Goal: Information Seeking & Learning: Learn about a topic

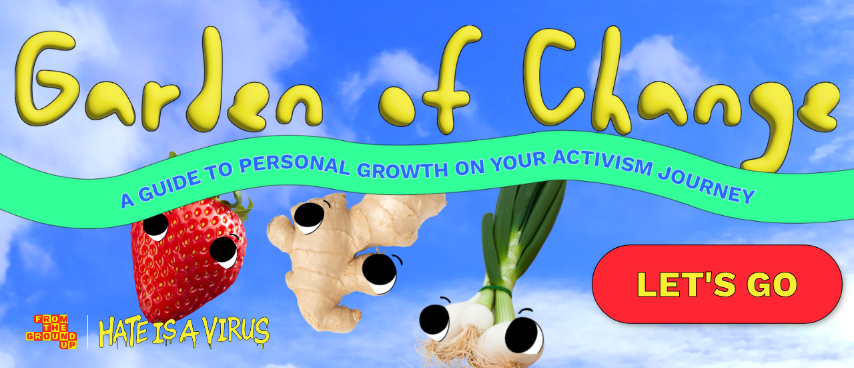
click at [710, 262] on link "LET'S GO" at bounding box center [717, 283] width 251 height 79
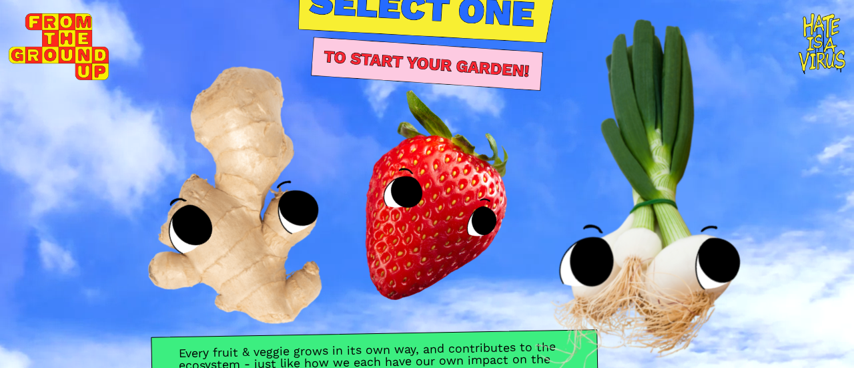
scroll to position [19, 0]
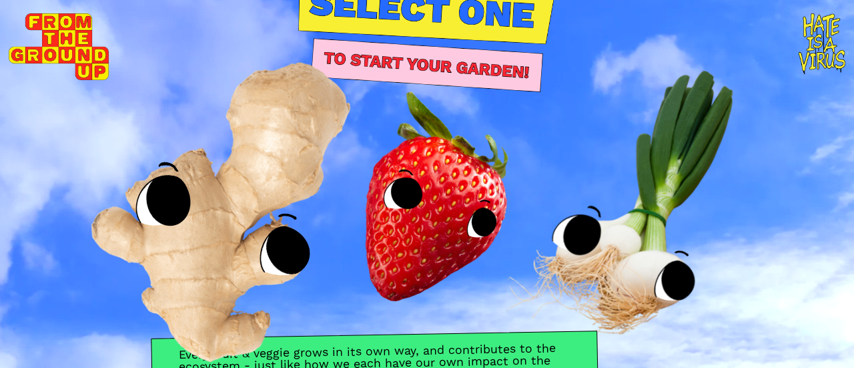
click at [223, 213] on img at bounding box center [235, 189] width 426 height 441
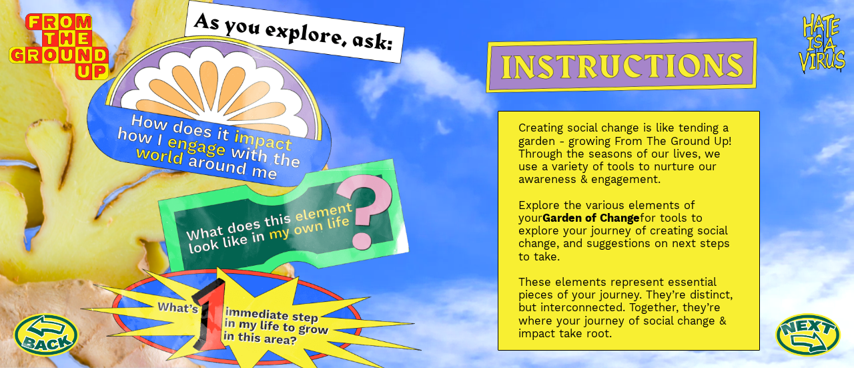
scroll to position [23, 0]
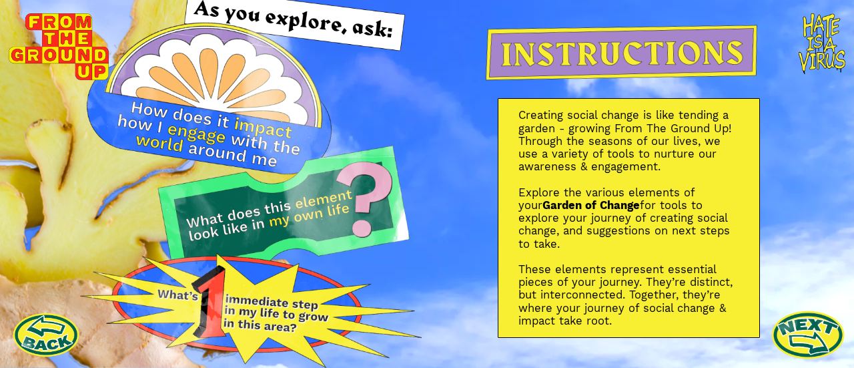
click at [800, 318] on link at bounding box center [808, 334] width 73 height 73
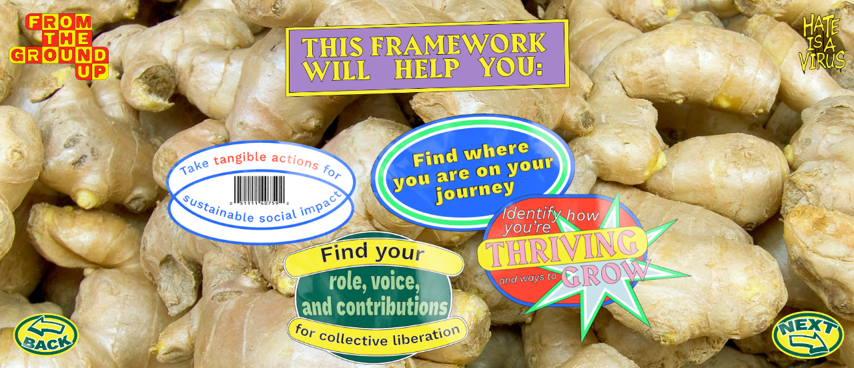
click at [794, 334] on link at bounding box center [808, 334] width 73 height 73
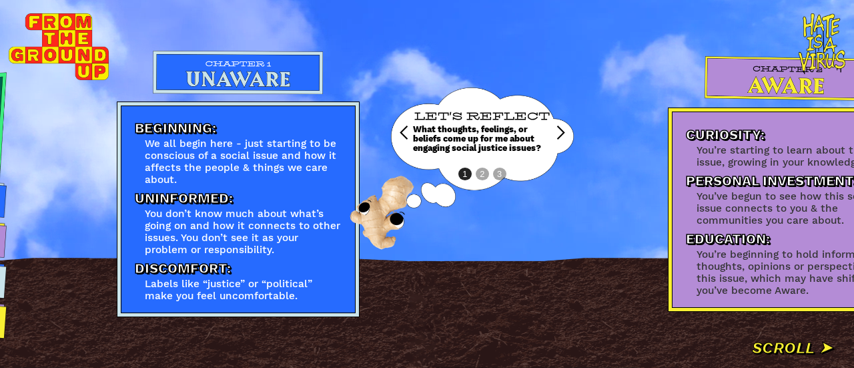
scroll to position [0, 463]
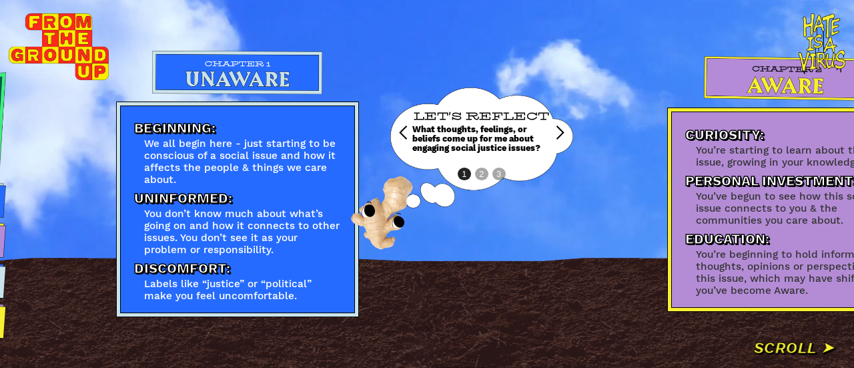
click at [565, 125] on div "next slide" at bounding box center [560, 133] width 16 height 16
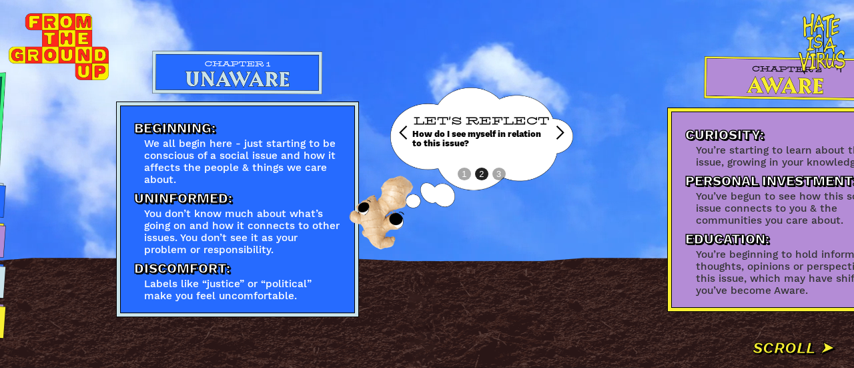
click at [565, 125] on div "next slide" at bounding box center [560, 133] width 16 height 16
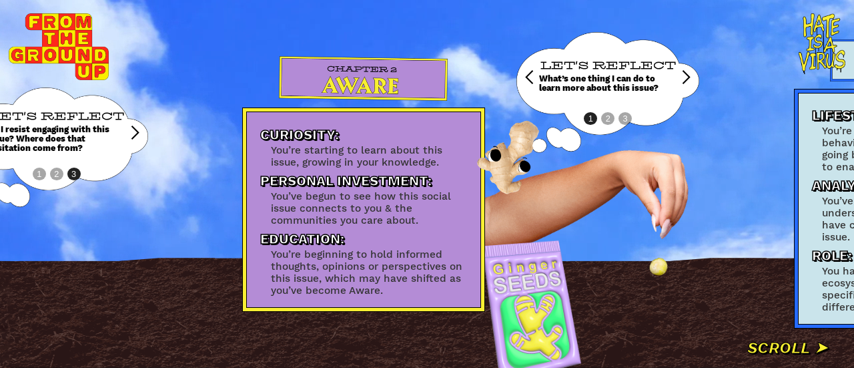
scroll to position [0, 894]
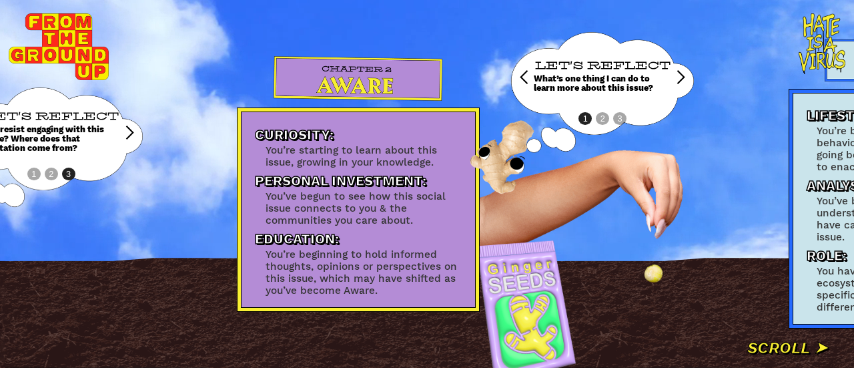
click at [681, 69] on div "next slide" at bounding box center [681, 77] width 16 height 16
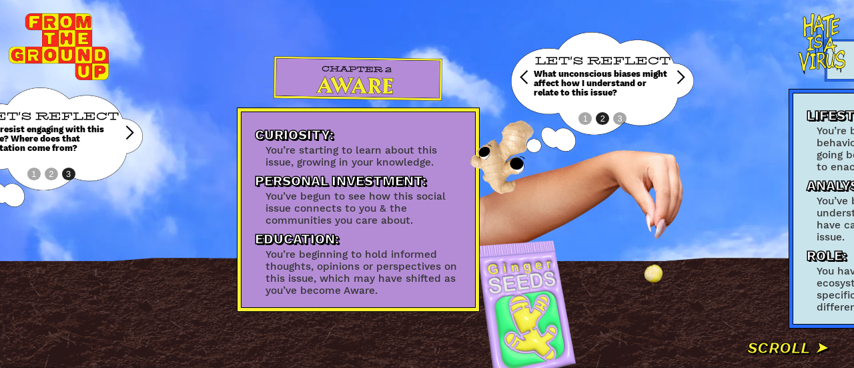
click at [677, 77] on div "next slide" at bounding box center [681, 77] width 16 height 16
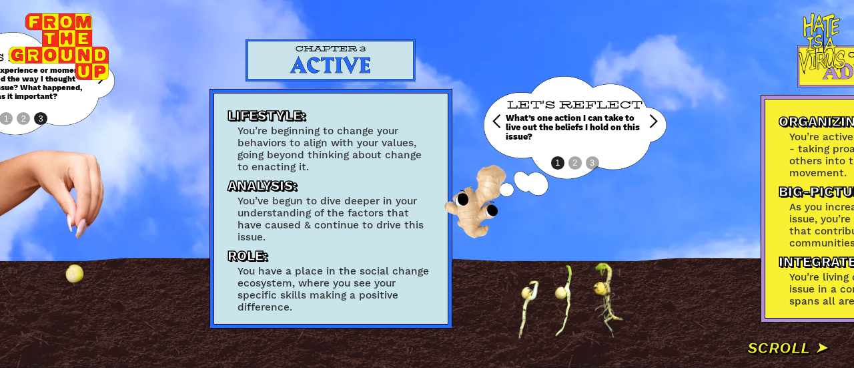
scroll to position [0, 1480]
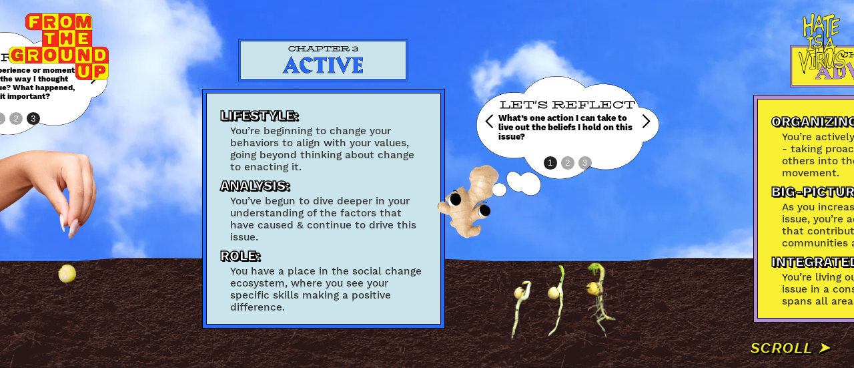
click at [649, 115] on div "next slide" at bounding box center [646, 121] width 16 height 16
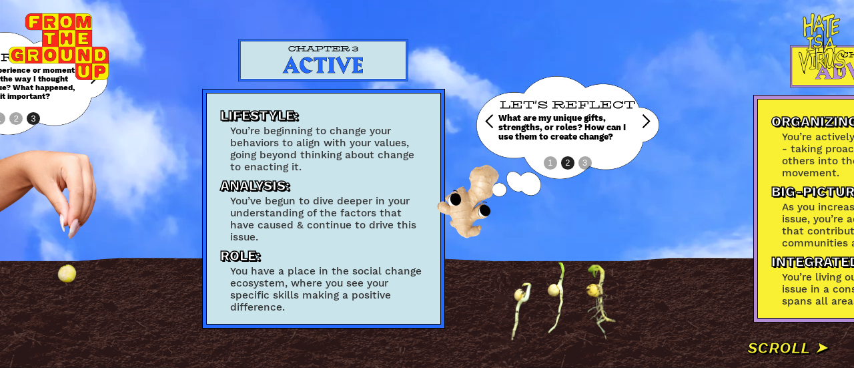
click at [646, 117] on div "next slide" at bounding box center [646, 121] width 16 height 16
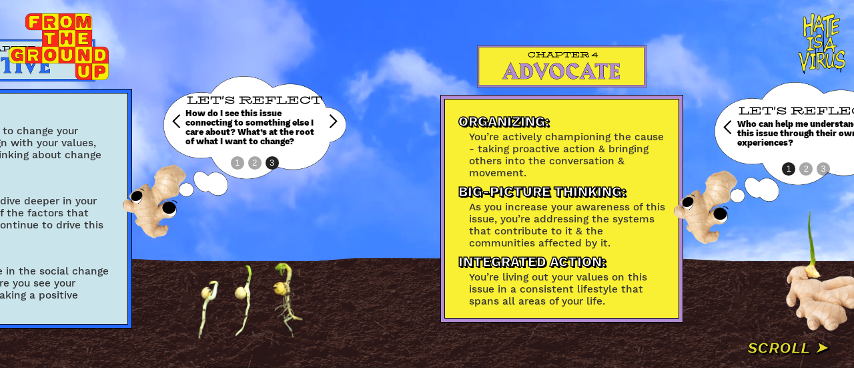
scroll to position [0, 1916]
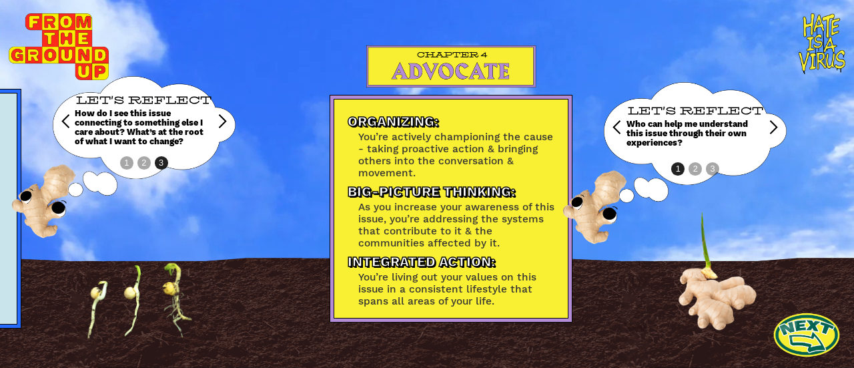
click at [766, 122] on div "next slide" at bounding box center [774, 127] width 16 height 16
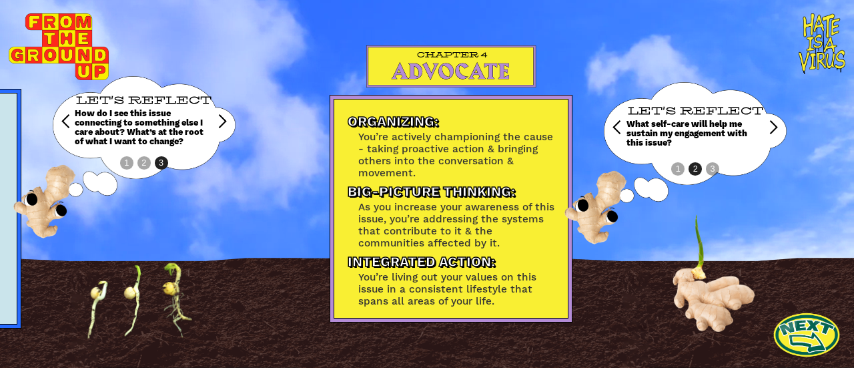
click at [766, 122] on div "next slide" at bounding box center [774, 127] width 16 height 16
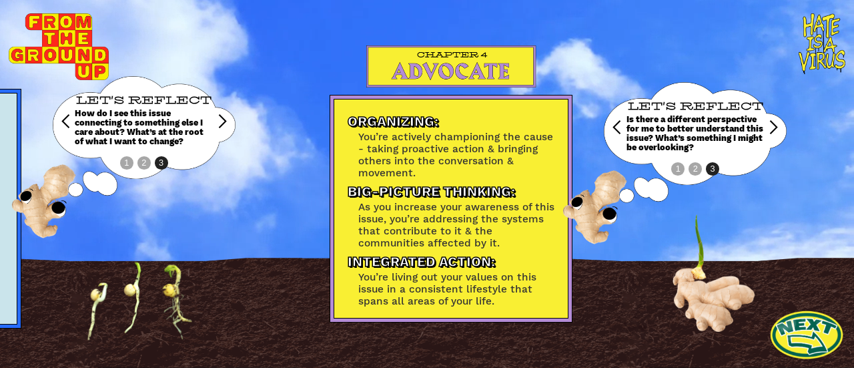
click at [792, 316] on link at bounding box center [806, 334] width 73 height 73
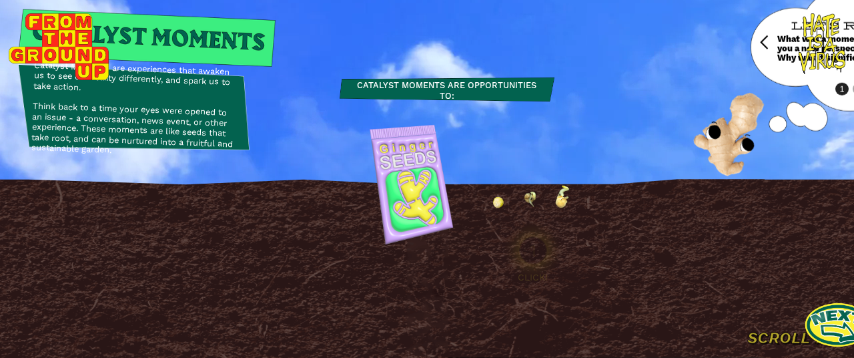
scroll to position [0, 139]
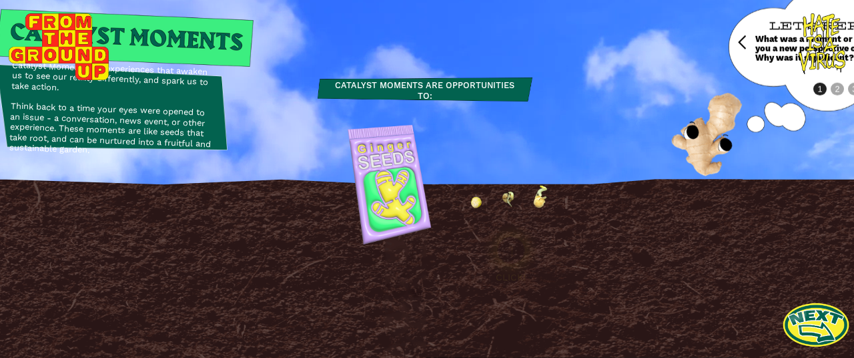
click at [511, 264] on img at bounding box center [511, 250] width 67 height 67
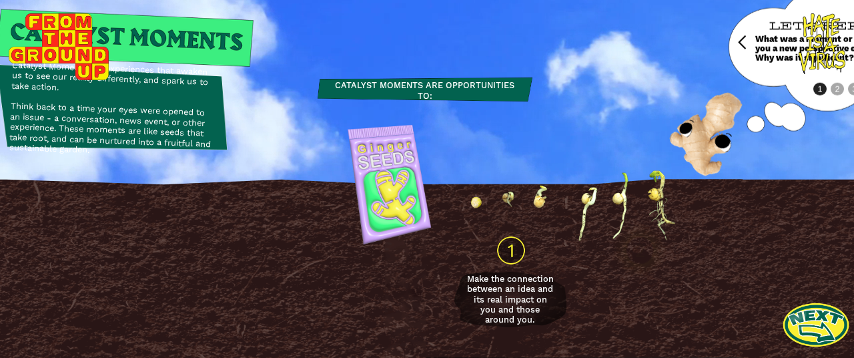
click at [634, 261] on img at bounding box center [640, 250] width 67 height 67
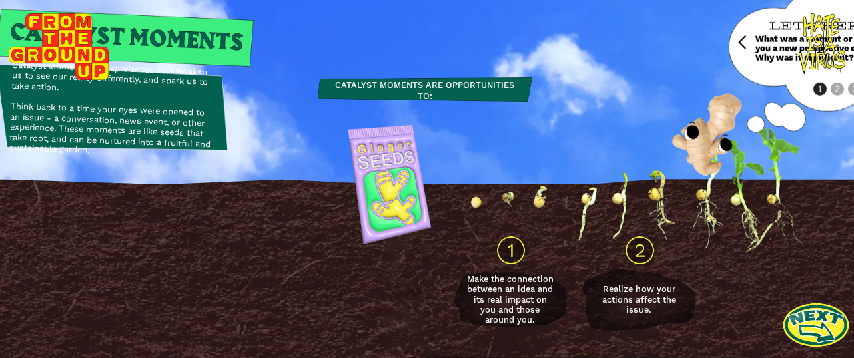
click at [770, 253] on img at bounding box center [769, 250] width 67 height 67
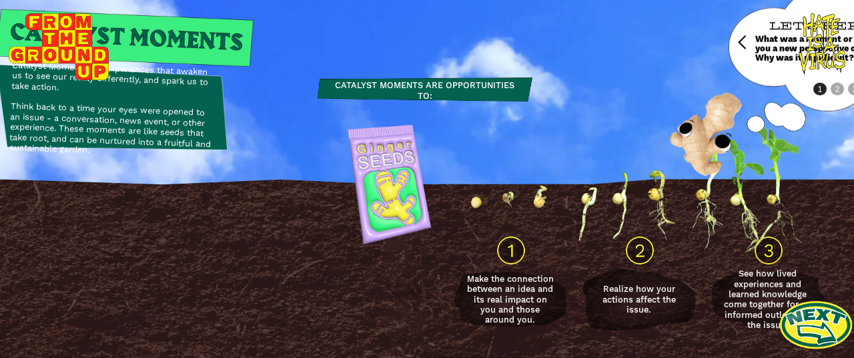
click at [813, 334] on link at bounding box center [816, 324] width 73 height 73
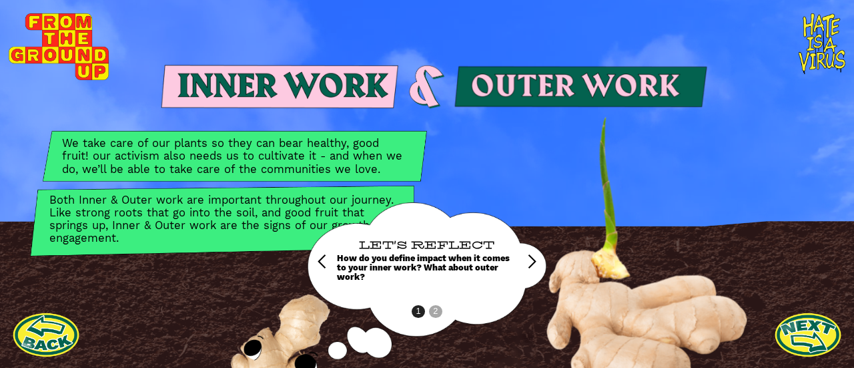
click at [524, 258] on div "next slide" at bounding box center [532, 262] width 16 height 16
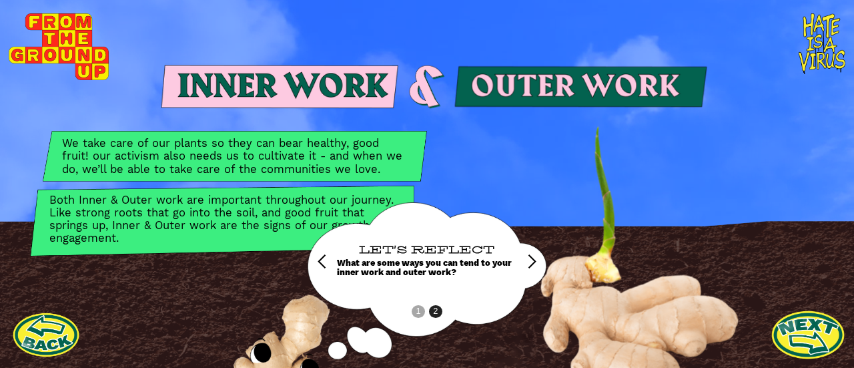
click at [807, 330] on link at bounding box center [808, 334] width 73 height 73
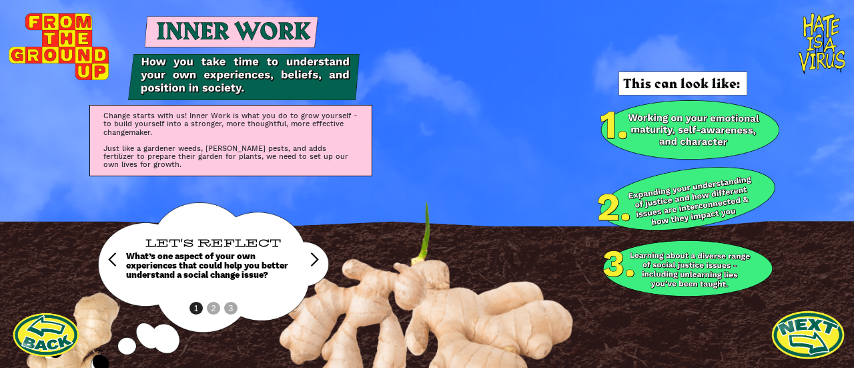
click at [804, 328] on link at bounding box center [808, 334] width 73 height 73
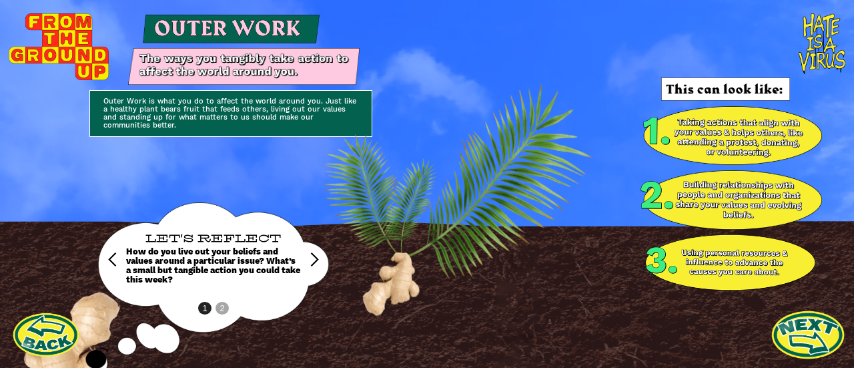
click at [806, 325] on link at bounding box center [808, 334] width 73 height 73
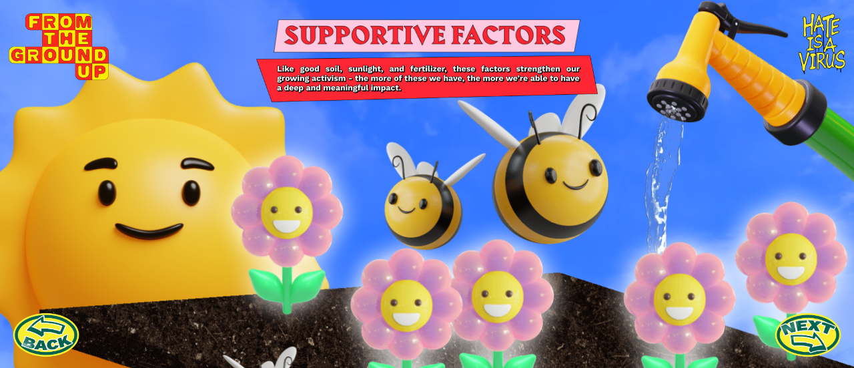
click at [276, 194] on icon at bounding box center [311, 243] width 105 height 150
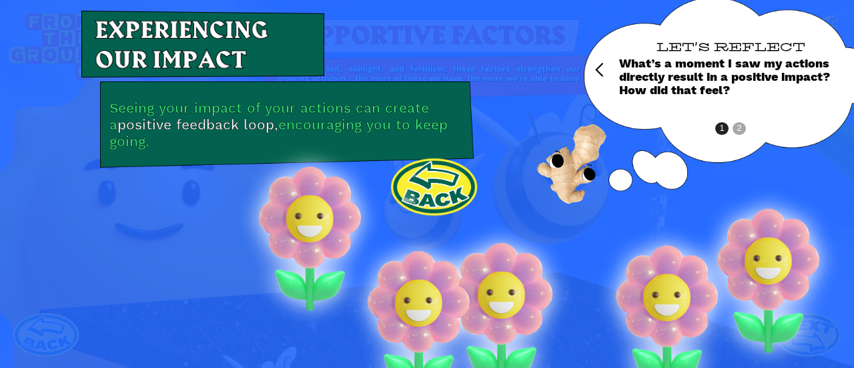
click at [423, 164] on link at bounding box center [434, 187] width 88 height 59
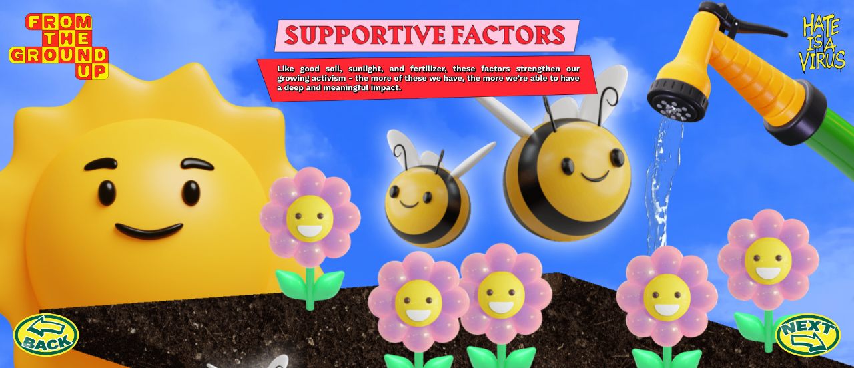
click at [525, 152] on icon at bounding box center [535, 161] width 160 height 168
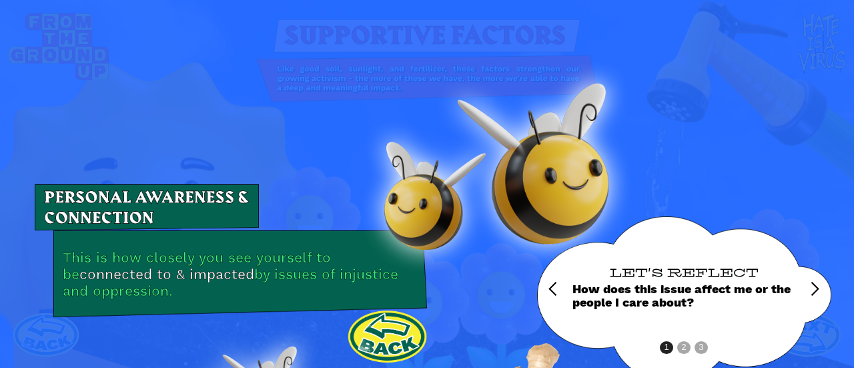
click at [807, 284] on div "next slide" at bounding box center [815, 289] width 16 height 16
click at [807, 281] on div "next slide" at bounding box center [815, 289] width 16 height 16
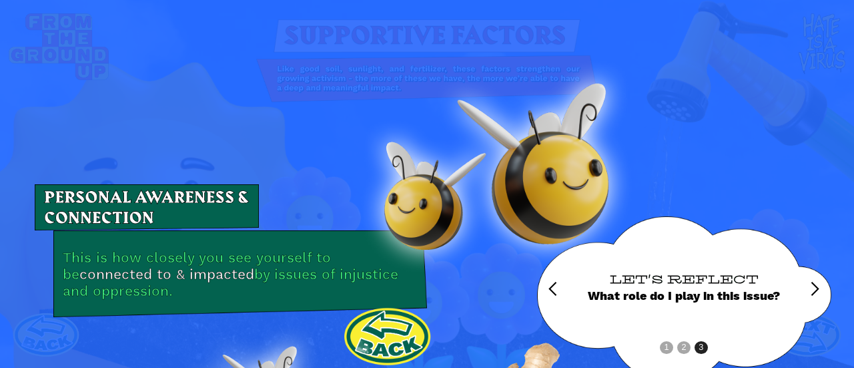
click at [400, 328] on link at bounding box center [387, 336] width 88 height 59
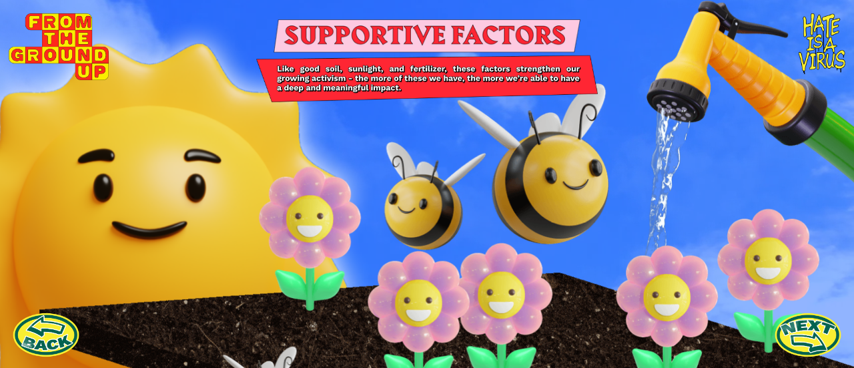
click at [182, 189] on icon at bounding box center [147, 241] width 374 height 381
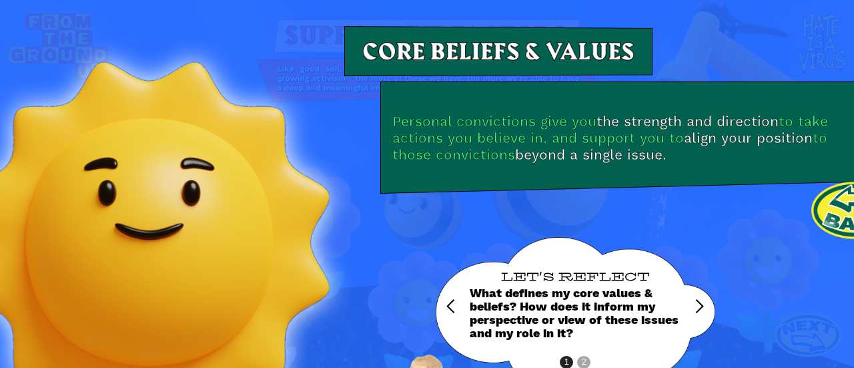
click at [826, 187] on link at bounding box center [854, 210] width 88 height 59
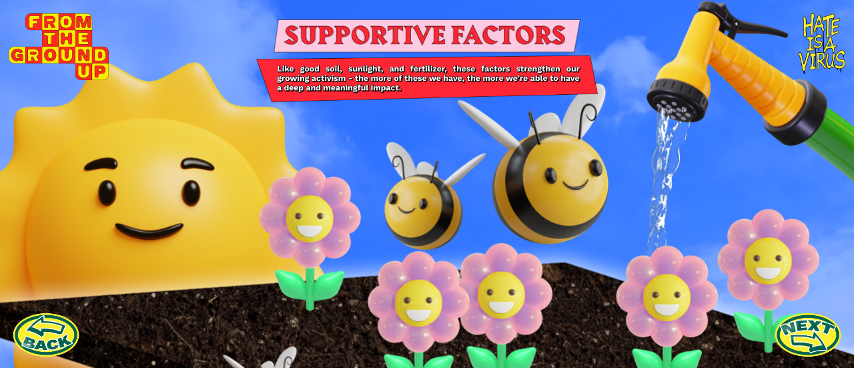
click at [197, 324] on icon at bounding box center [502, 371] width 934 height 206
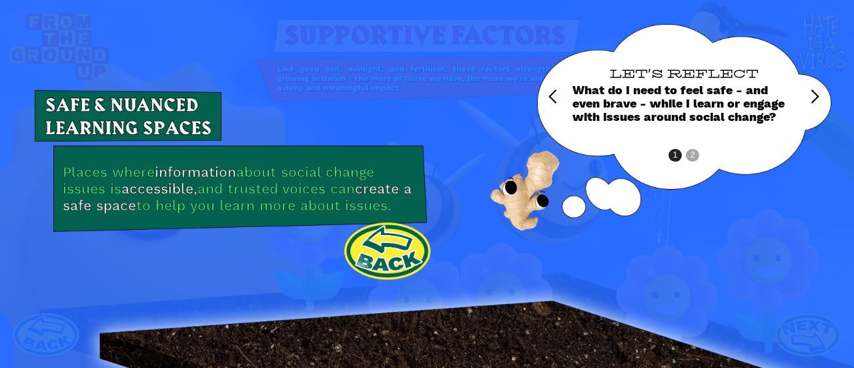
click at [404, 241] on link at bounding box center [387, 251] width 88 height 59
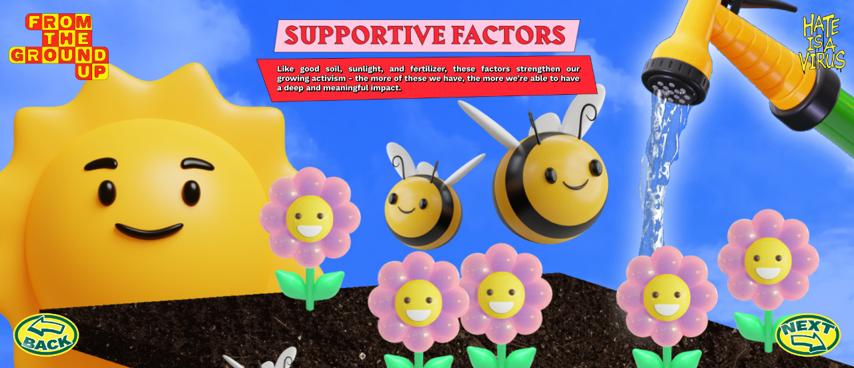
click at [683, 53] on icon at bounding box center [683, 284] width 607 height 593
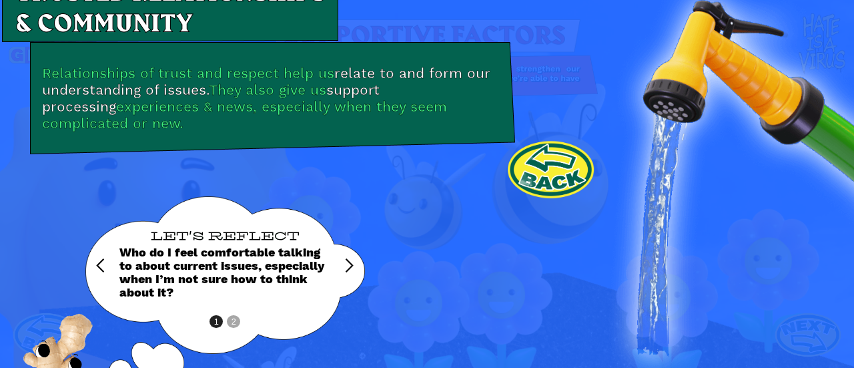
click at [544, 160] on link at bounding box center [551, 169] width 88 height 59
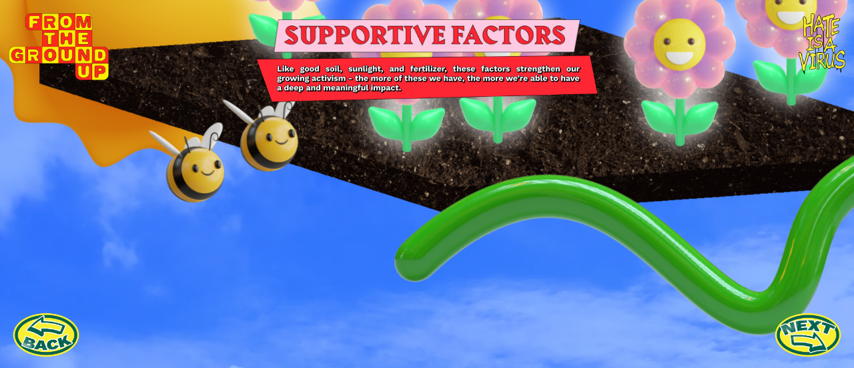
scroll to position [262, 0]
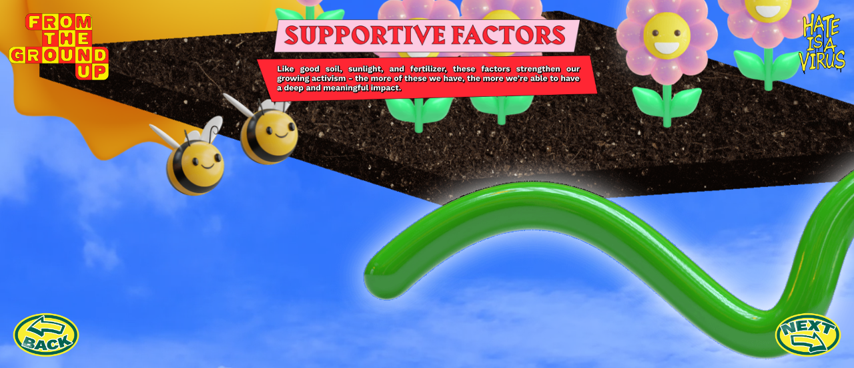
click at [636, 233] on icon at bounding box center [683, 22] width 607 height 593
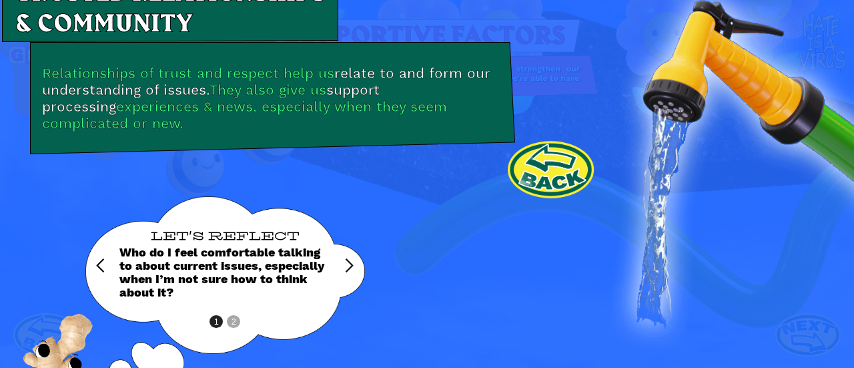
click at [565, 172] on link at bounding box center [551, 169] width 88 height 59
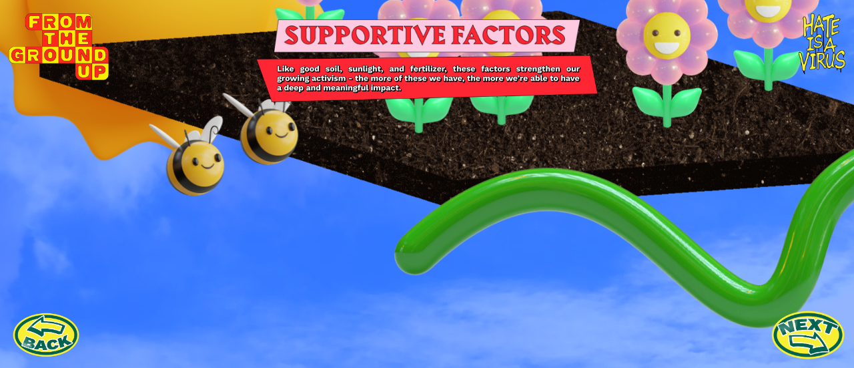
click at [795, 332] on link at bounding box center [808, 334] width 73 height 73
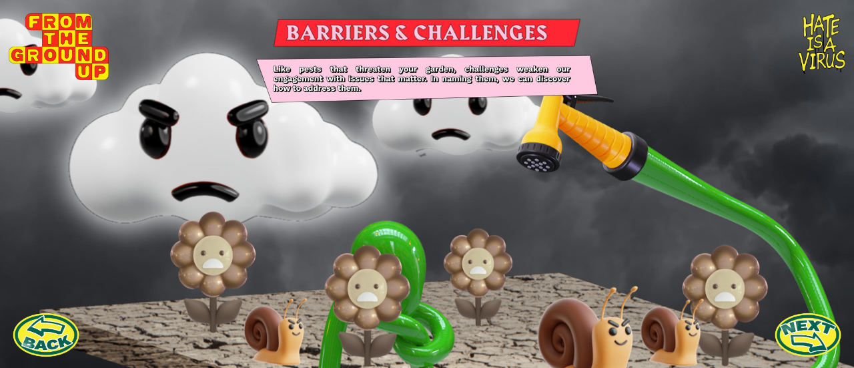
click at [193, 148] on icon at bounding box center [179, 173] width 236 height 140
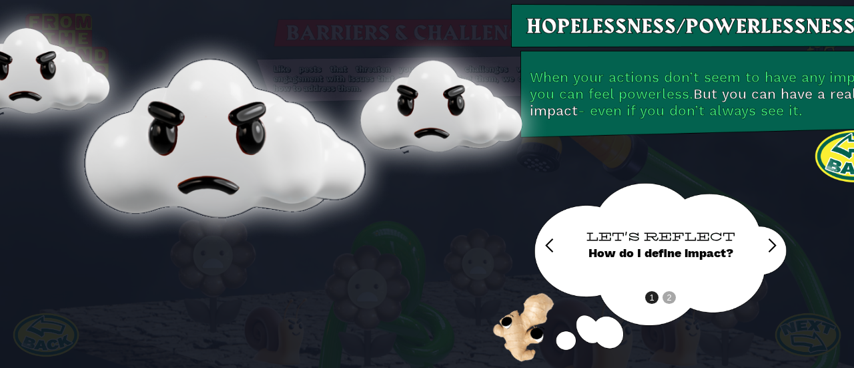
click at [769, 238] on div "next slide" at bounding box center [772, 246] width 16 height 16
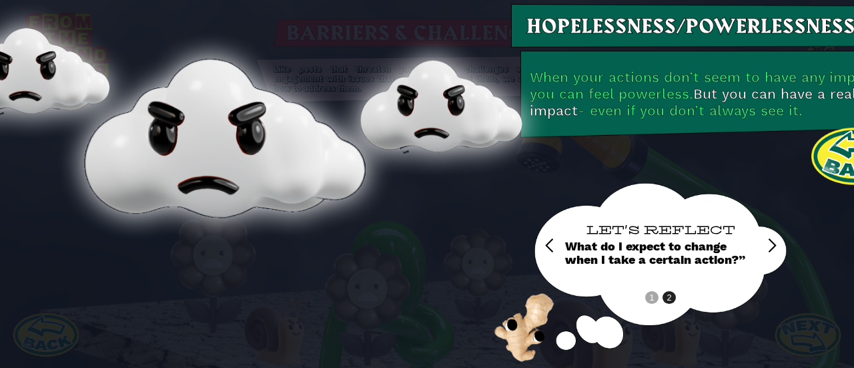
click at [820, 154] on link at bounding box center [854, 156] width 88 height 59
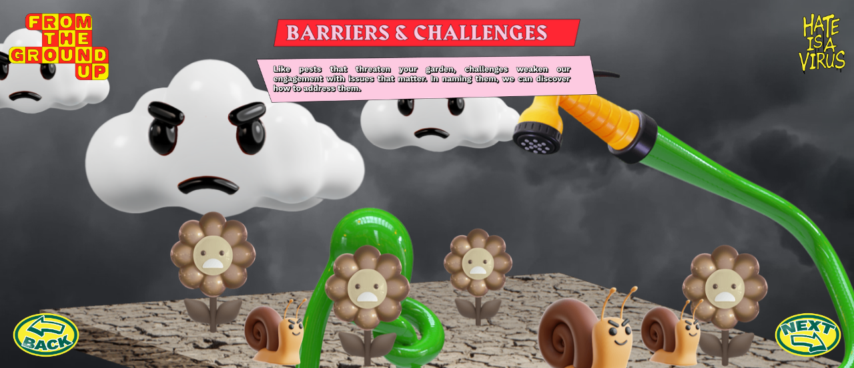
click at [617, 166] on icon at bounding box center [567, 350] width 560 height 547
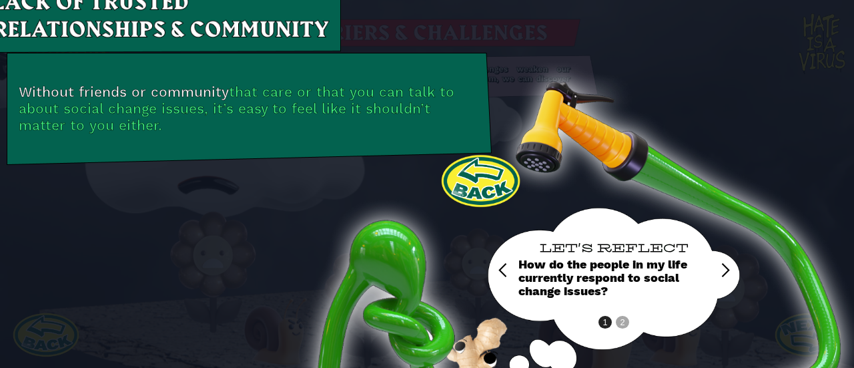
click at [718, 270] on div "next slide" at bounding box center [726, 270] width 16 height 16
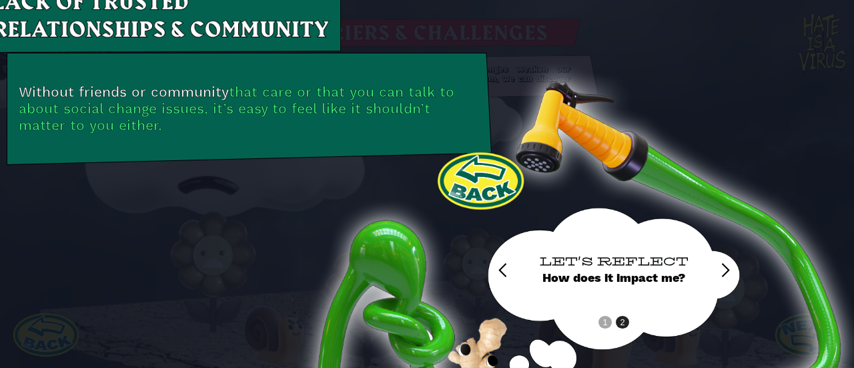
click at [469, 182] on link at bounding box center [481, 181] width 88 height 59
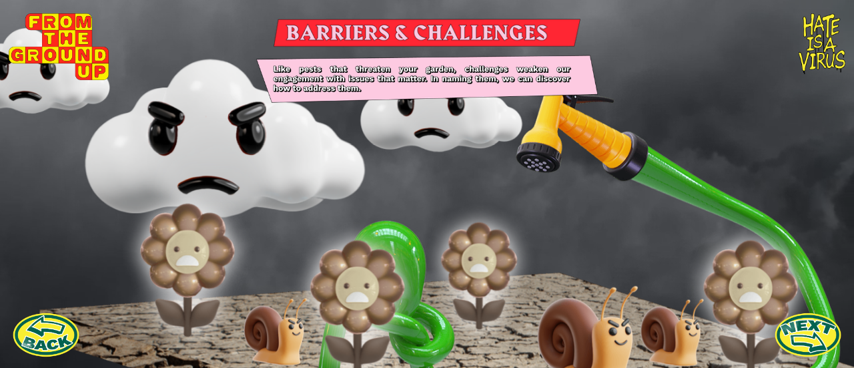
click at [475, 243] on icon at bounding box center [479, 276] width 73 height 101
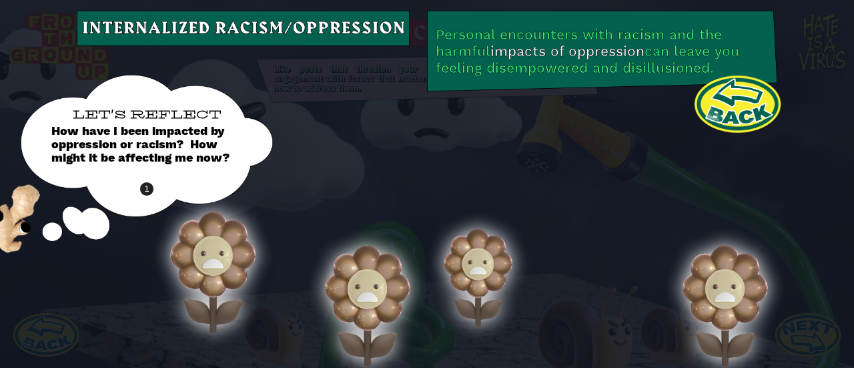
click at [727, 97] on link at bounding box center [737, 104] width 88 height 59
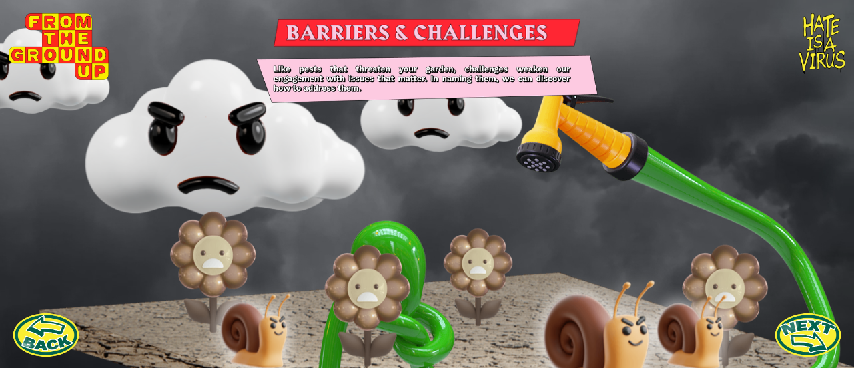
click at [562, 314] on icon at bounding box center [587, 338] width 107 height 112
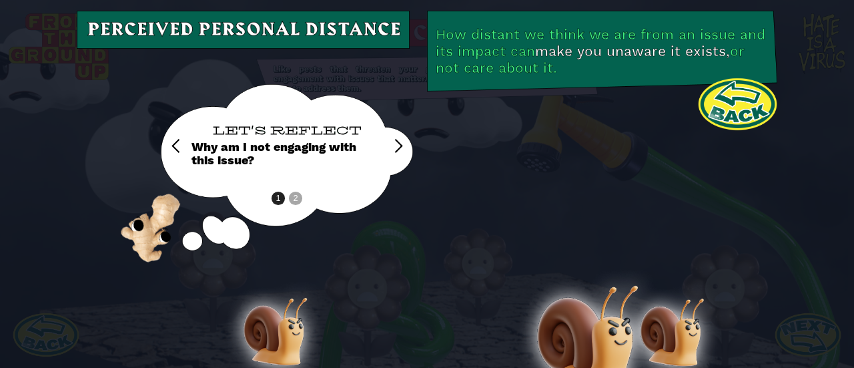
click at [391, 141] on div "next slide" at bounding box center [398, 146] width 16 height 16
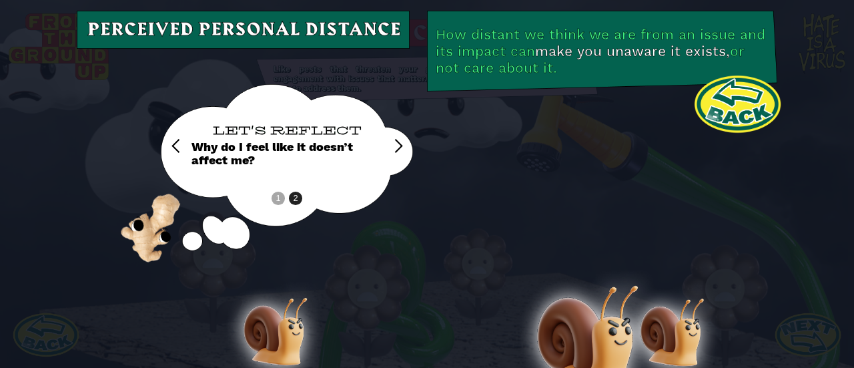
click at [726, 97] on link at bounding box center [737, 104] width 88 height 59
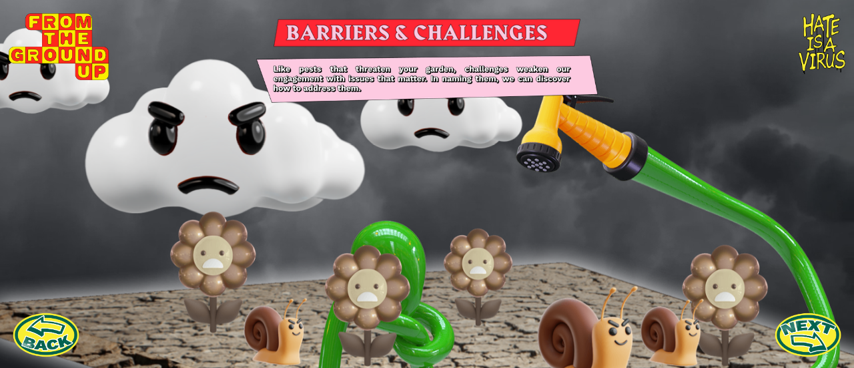
click at [547, 282] on icon at bounding box center [502, 371] width 934 height 206
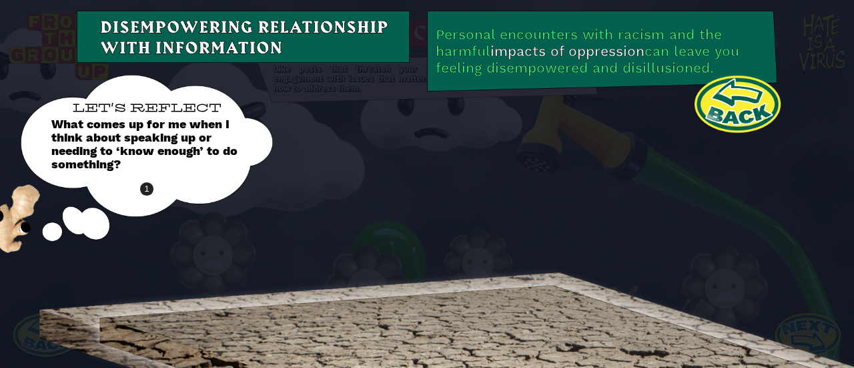
click at [752, 81] on link at bounding box center [737, 104] width 88 height 59
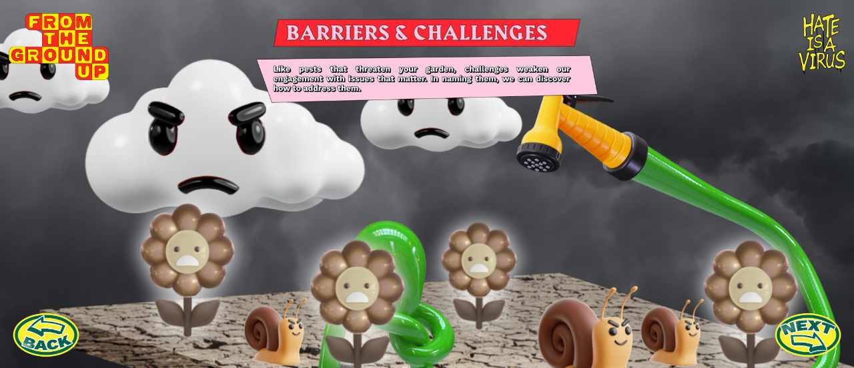
click at [485, 257] on icon at bounding box center [479, 276] width 73 height 101
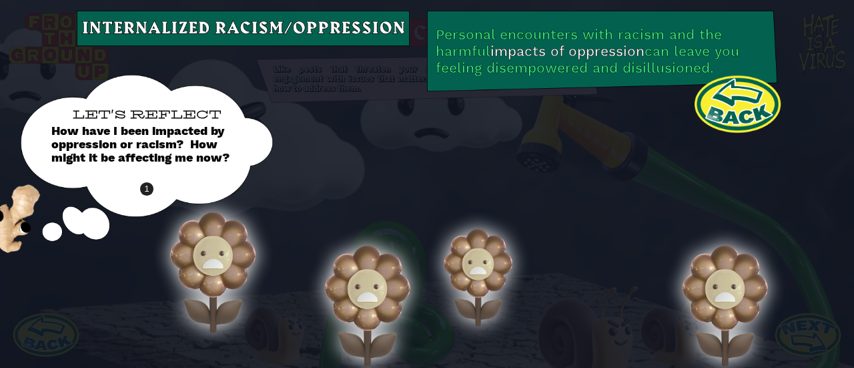
click at [731, 90] on link at bounding box center [737, 104] width 88 height 59
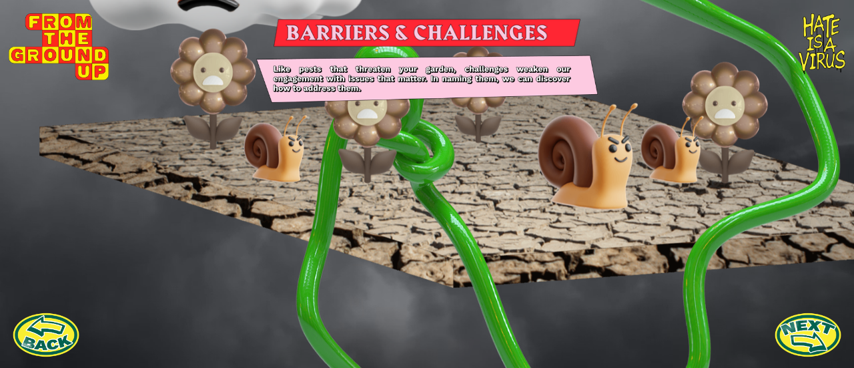
scroll to position [184, 0]
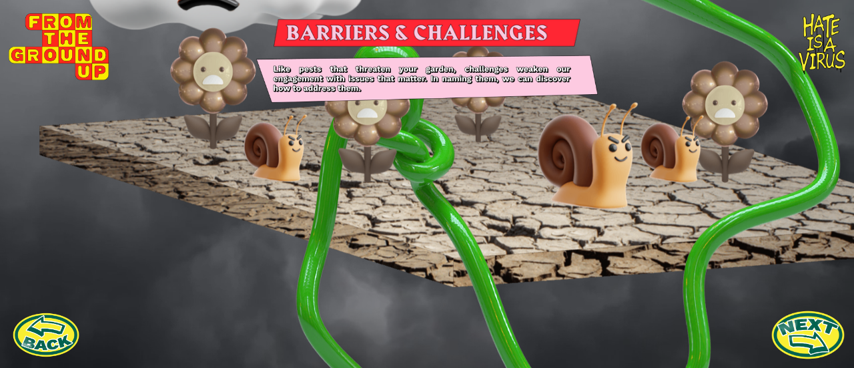
click at [806, 336] on link at bounding box center [808, 334] width 73 height 73
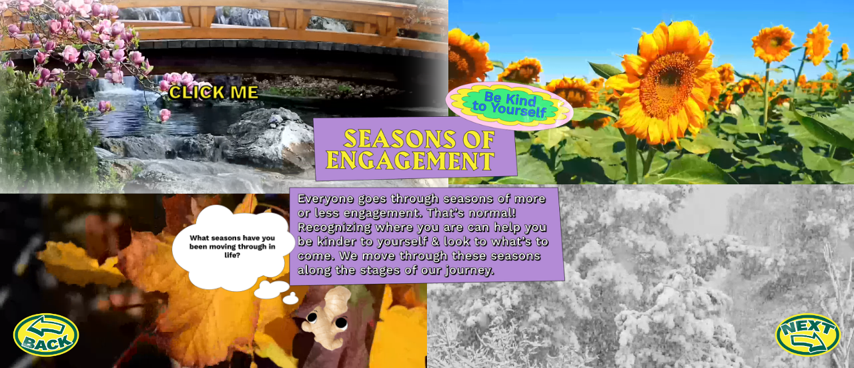
click at [198, 33] on div at bounding box center [214, 92] width 470 height 202
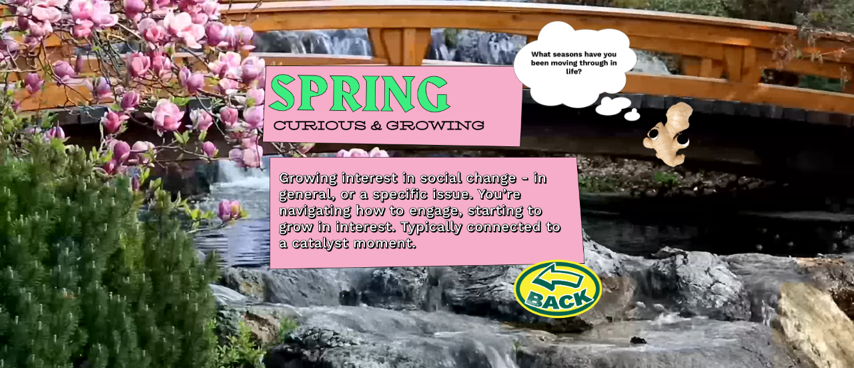
click at [575, 292] on link at bounding box center [558, 288] width 96 height 60
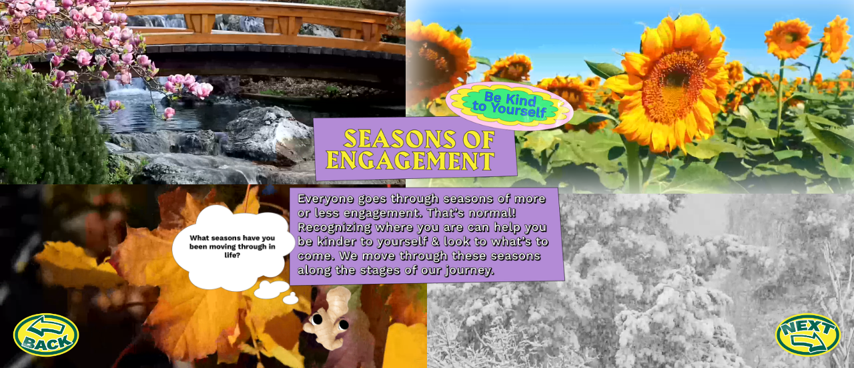
click at [628, 94] on div at bounding box center [641, 92] width 470 height 202
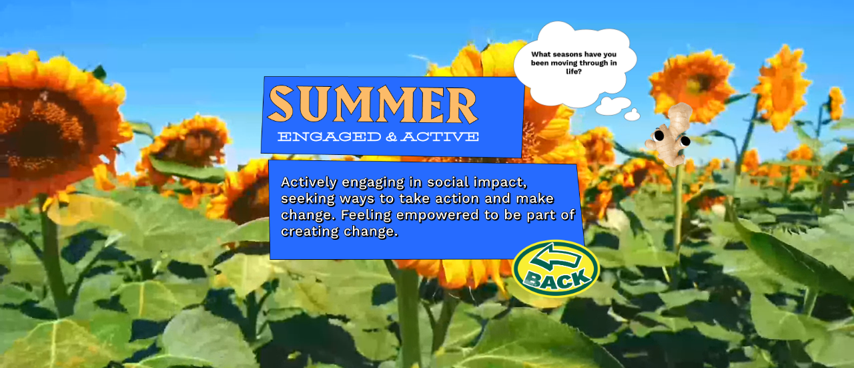
click at [566, 260] on link at bounding box center [556, 268] width 96 height 60
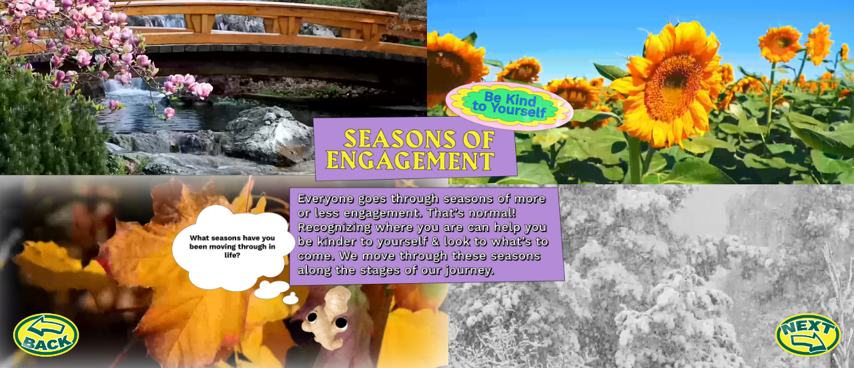
click at [286, 324] on div at bounding box center [214, 276] width 470 height 202
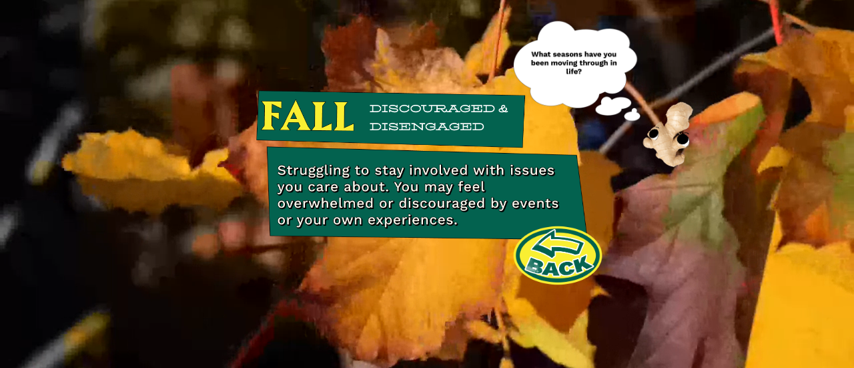
click at [543, 252] on link at bounding box center [558, 256] width 96 height 60
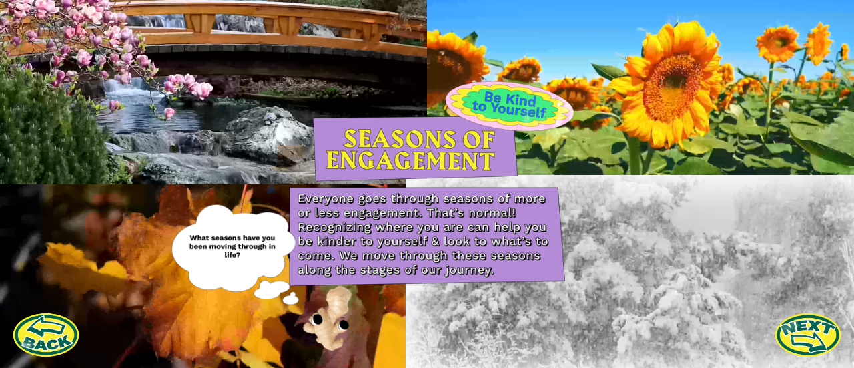
click at [602, 277] on div at bounding box center [641, 276] width 470 height 202
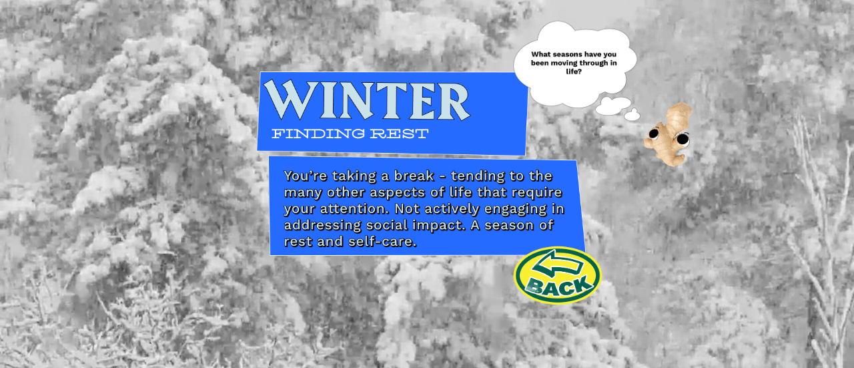
click at [558, 269] on link at bounding box center [558, 275] width 96 height 60
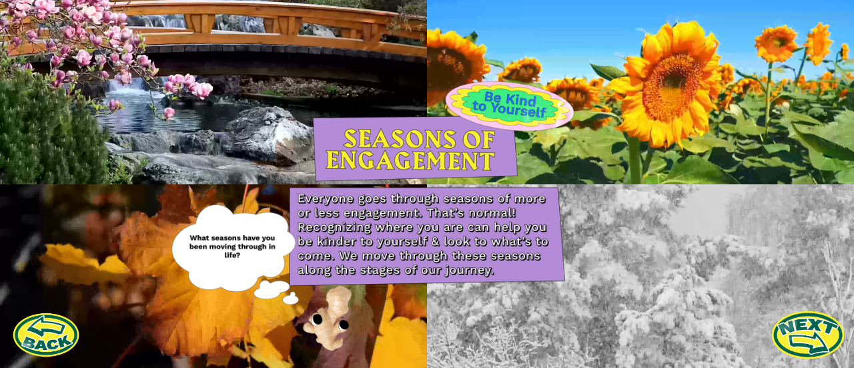
click at [806, 344] on link at bounding box center [808, 334] width 73 height 73
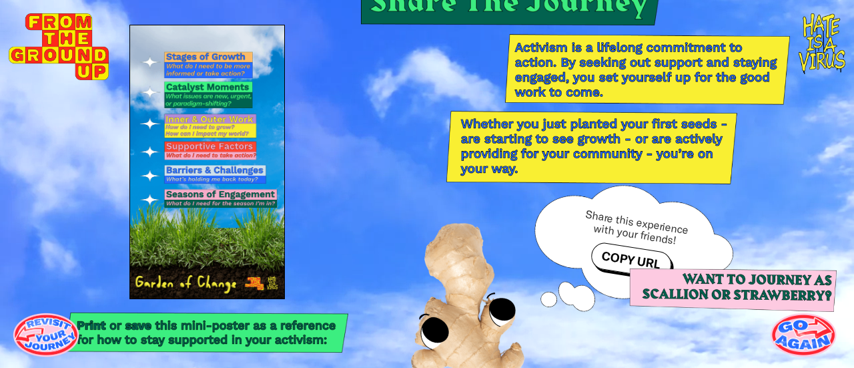
scroll to position [63, 0]
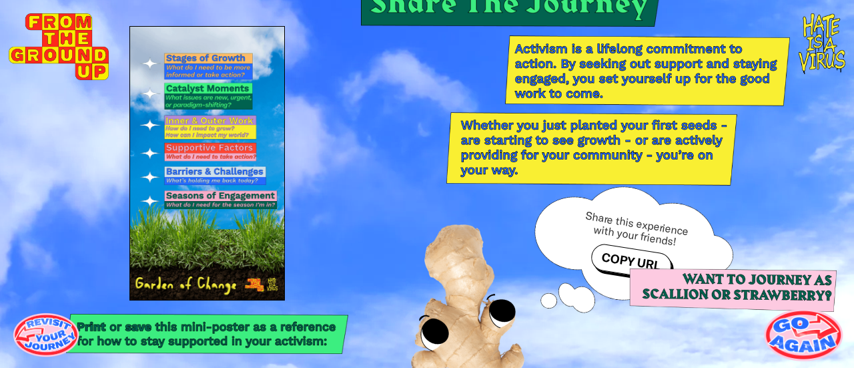
click at [814, 333] on link at bounding box center [804, 334] width 80 height 80
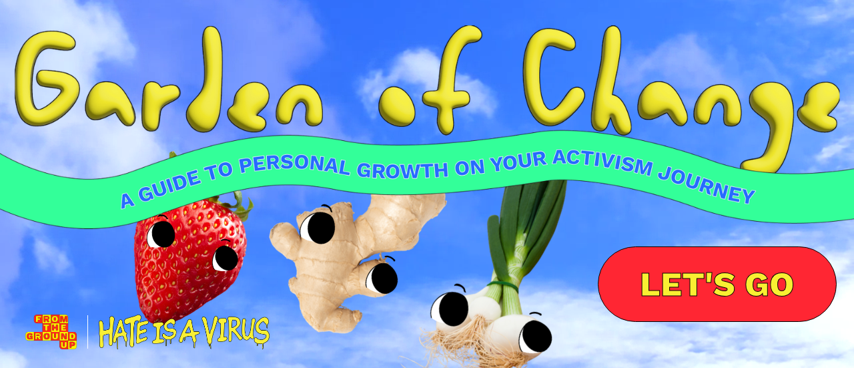
click at [503, 313] on div at bounding box center [427, 233] width 641 height 184
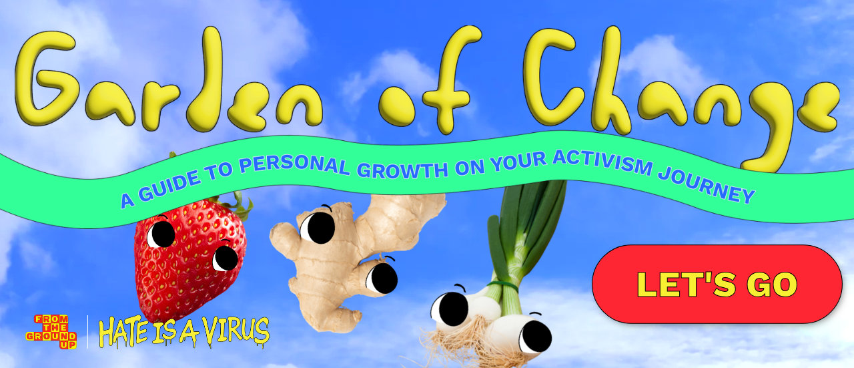
click at [659, 273] on link "LET'S GO" at bounding box center [717, 283] width 251 height 79
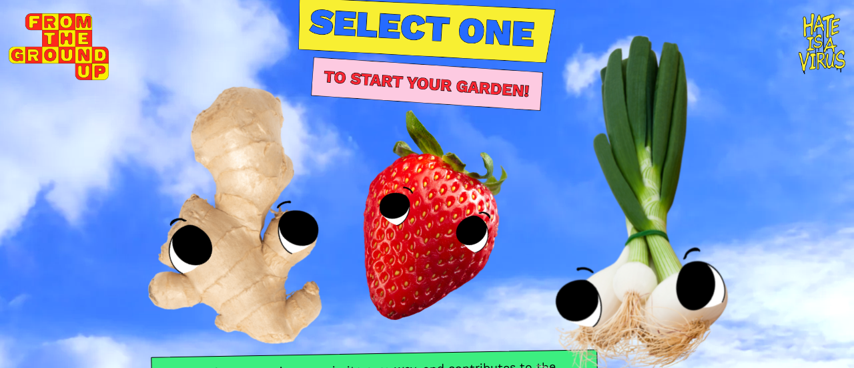
click at [631, 260] on img at bounding box center [631, 227] width 426 height 441
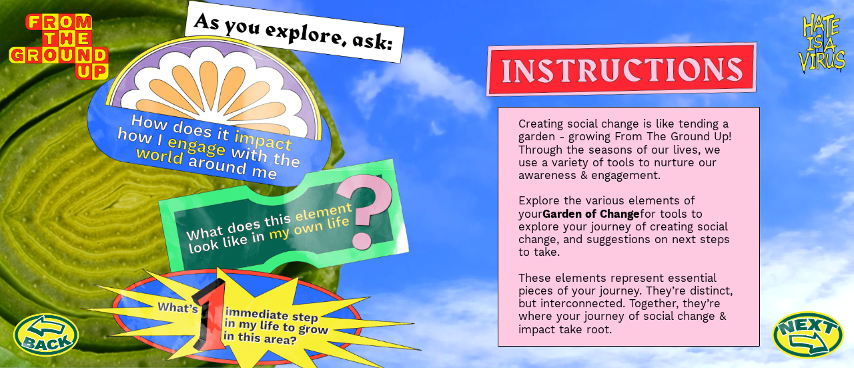
click at [806, 334] on link at bounding box center [808, 334] width 73 height 73
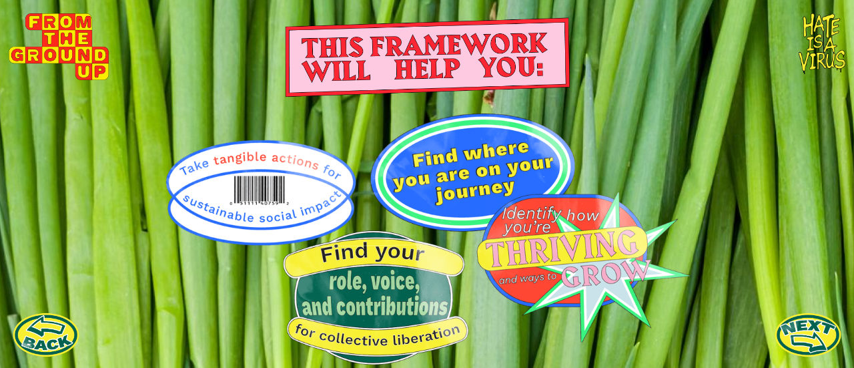
click at [793, 327] on link at bounding box center [808, 334] width 67 height 67
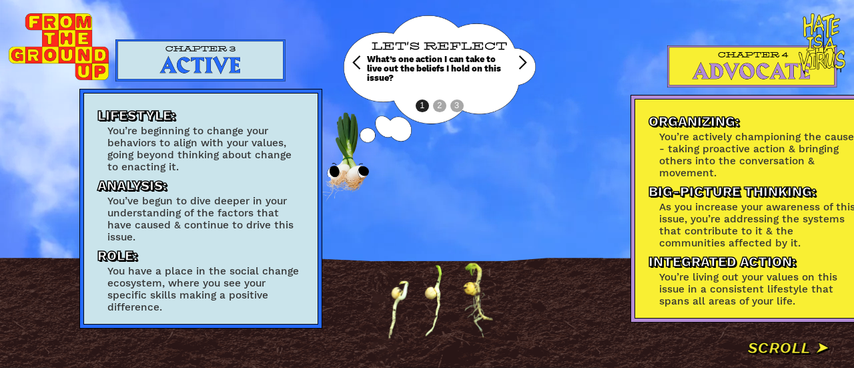
scroll to position [0, 1612]
